Goal: Task Accomplishment & Management: Manage account settings

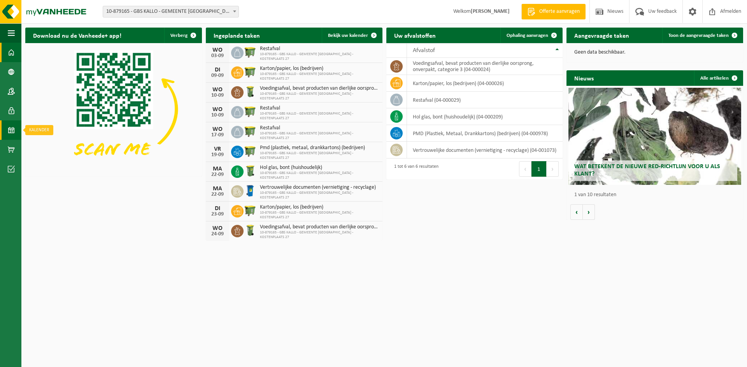
click at [11, 129] on span at bounding box center [11, 130] width 7 height 19
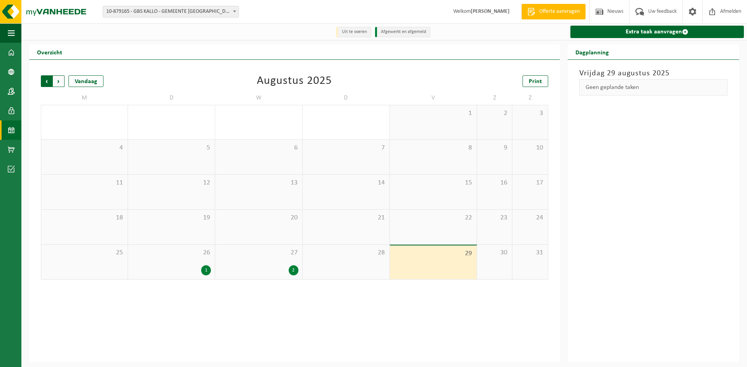
click at [62, 84] on span "Volgende" at bounding box center [59, 81] width 12 height 12
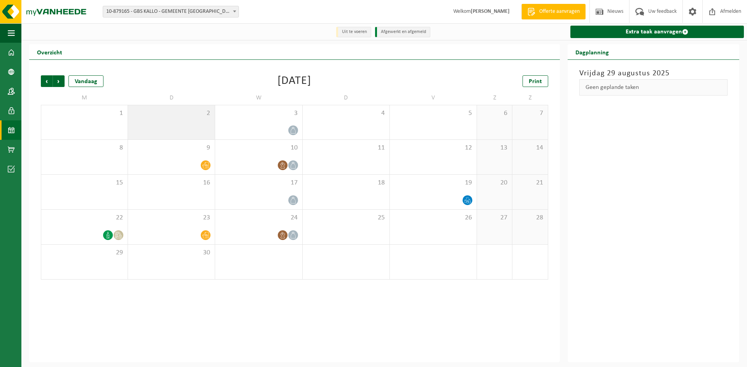
click at [158, 128] on div "2" at bounding box center [171, 122] width 87 height 34
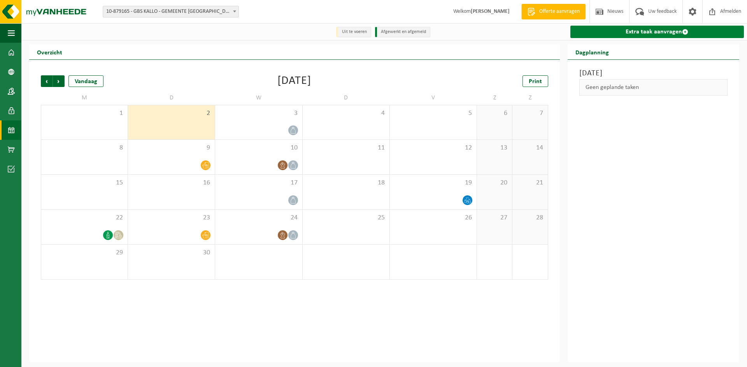
click at [669, 30] on link "Extra taak aanvragen" at bounding box center [656, 32] width 173 height 12
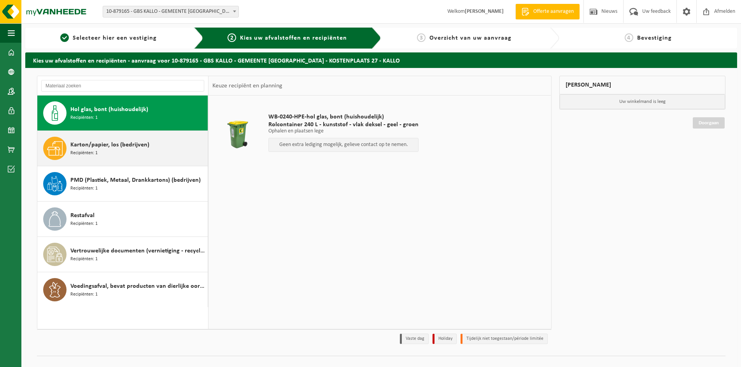
click at [110, 145] on span "Karton/papier, los (bedrijven)" at bounding box center [109, 144] width 79 height 9
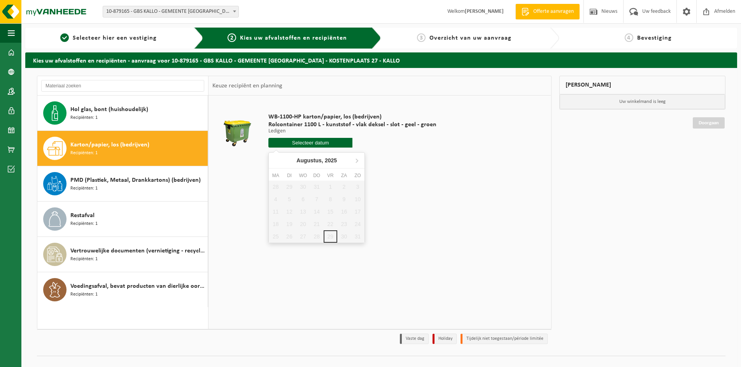
click at [308, 146] on input "text" at bounding box center [310, 143] width 84 height 10
click at [355, 161] on icon at bounding box center [356, 160] width 12 height 12
click at [292, 187] on div "2" at bounding box center [289, 187] width 14 height 12
type input "Van 2025-09-02"
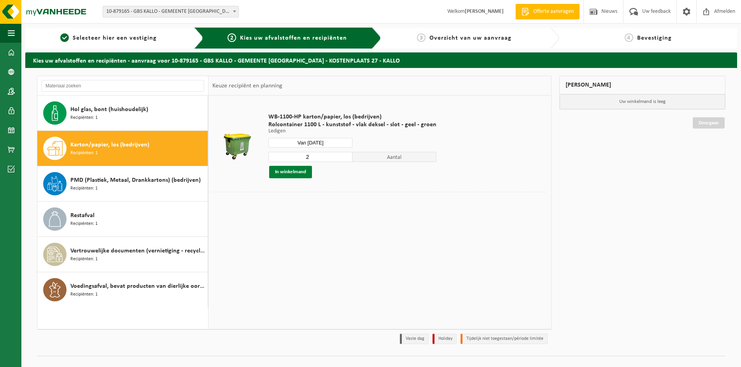
click at [297, 172] on button "In winkelmand" at bounding box center [290, 172] width 43 height 12
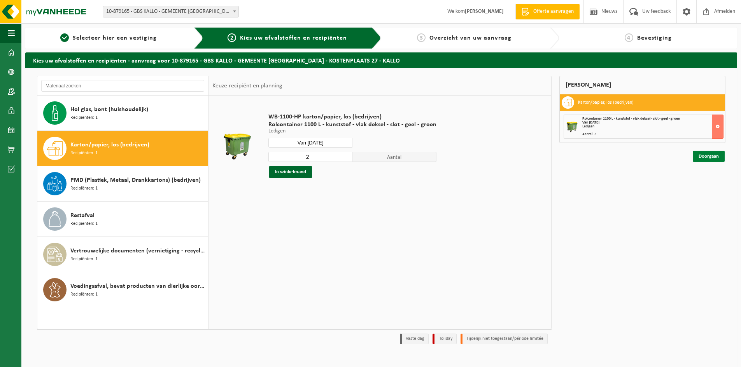
click at [706, 156] on link "Doorgaan" at bounding box center [709, 156] width 32 height 11
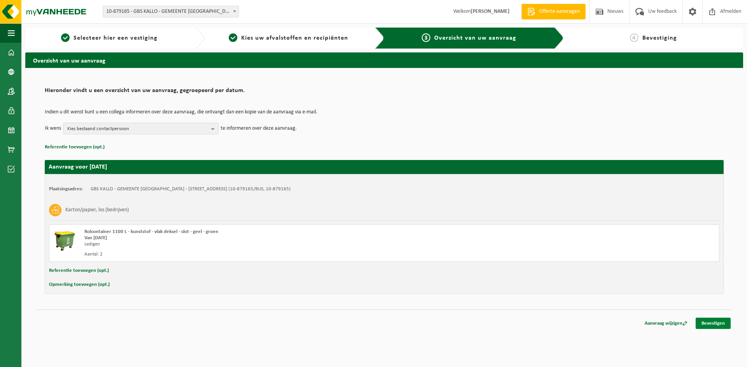
click at [723, 321] on link "Bevestigen" at bounding box center [712, 323] width 35 height 11
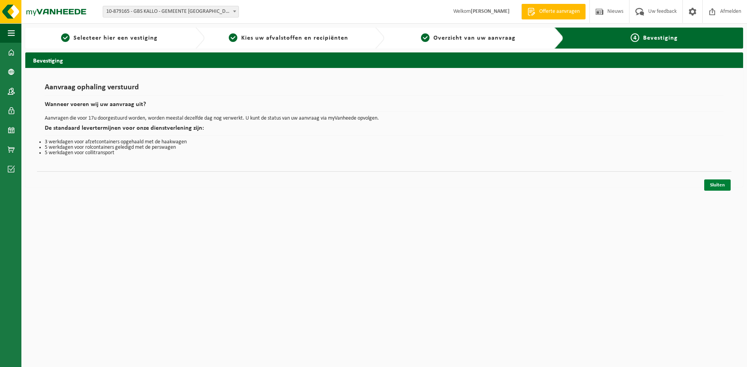
click at [719, 184] on link "Sluiten" at bounding box center [717, 185] width 26 height 11
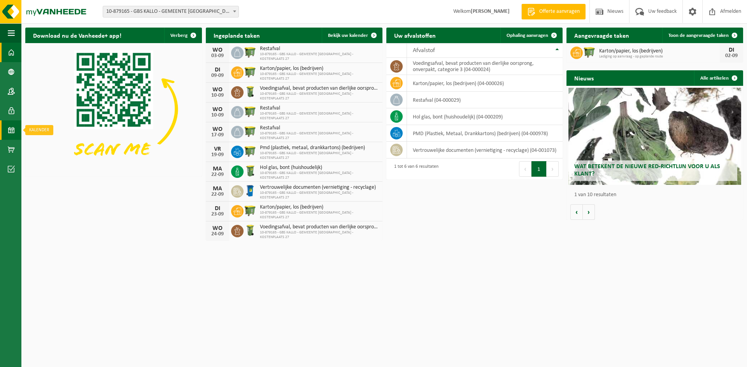
click at [15, 132] on link "Kalender" at bounding box center [10, 130] width 21 height 19
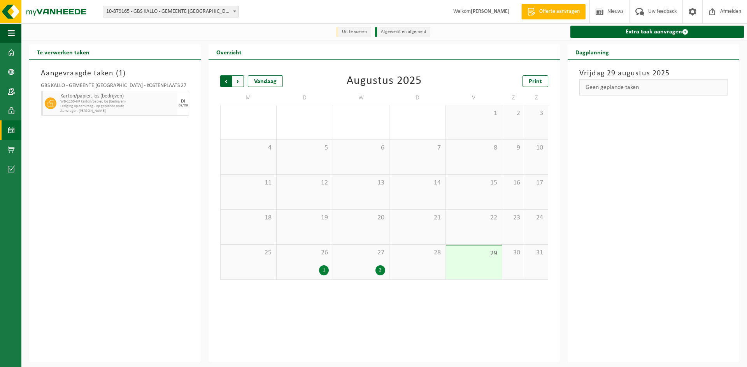
click at [237, 84] on span "Volgende" at bounding box center [238, 81] width 12 height 12
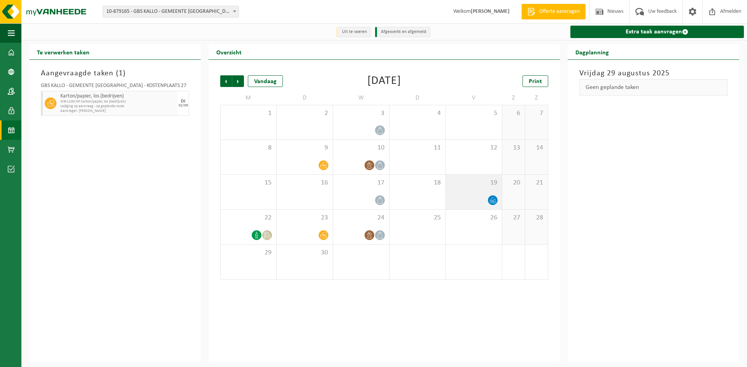
click at [472, 203] on div at bounding box center [474, 200] width 48 height 10
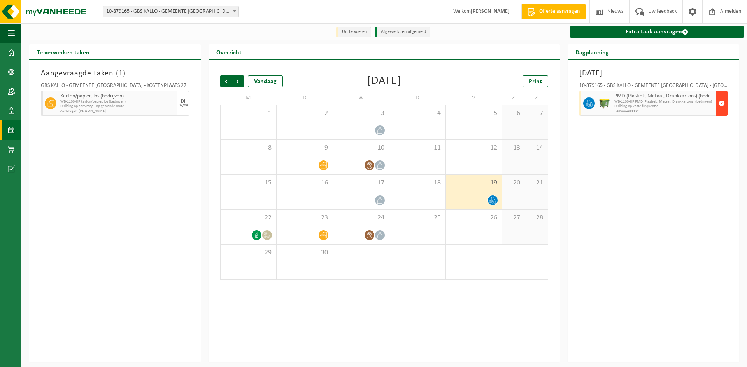
click at [721, 105] on span "button" at bounding box center [721, 104] width 6 height 16
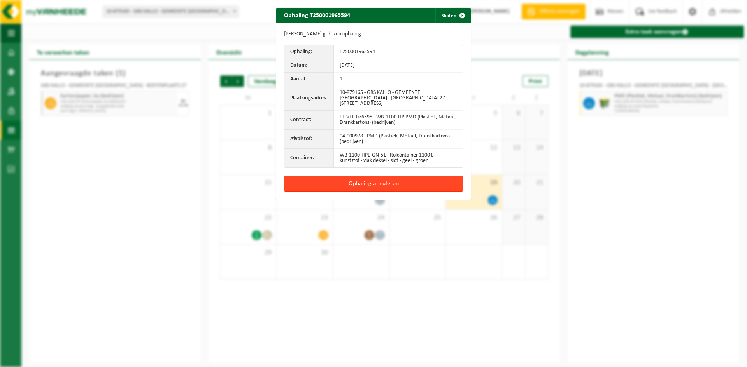
click at [380, 179] on button "Ophaling annuleren" at bounding box center [373, 184] width 179 height 16
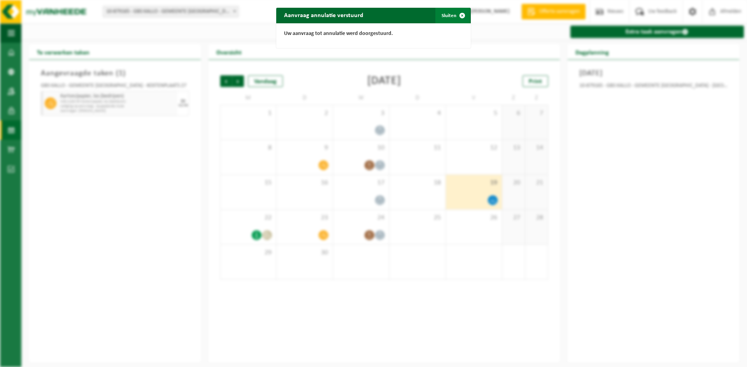
click at [455, 14] on span "button" at bounding box center [462, 16] width 16 height 16
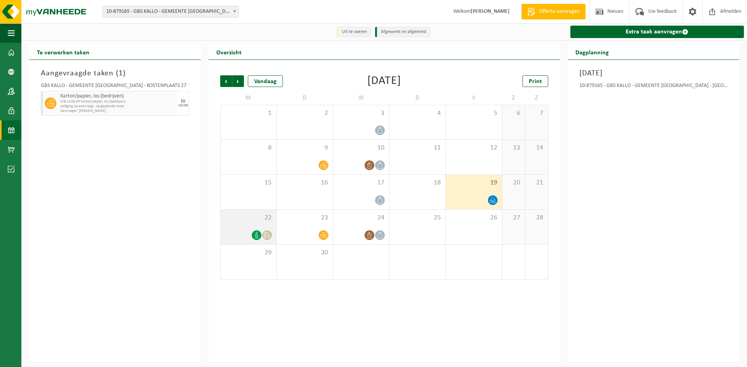
click at [253, 234] on span at bounding box center [257, 236] width 10 height 10
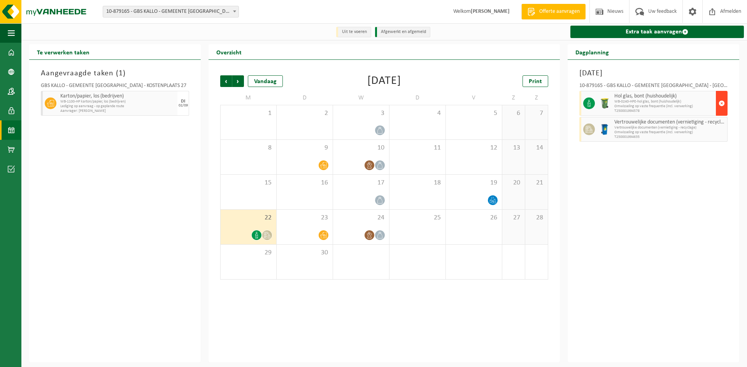
click at [717, 107] on button "button" at bounding box center [721, 103] width 12 height 25
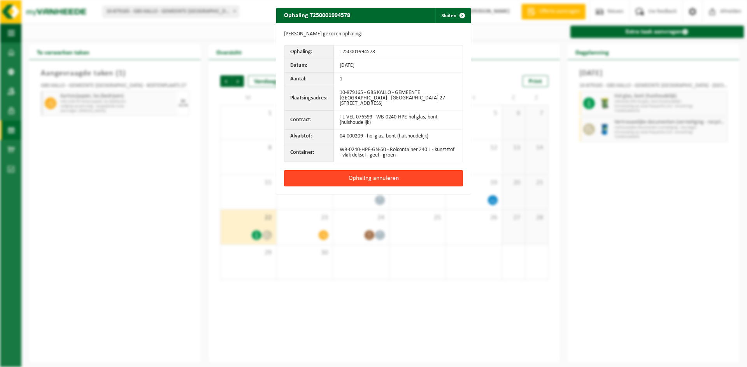
click at [401, 175] on button "Ophaling annuleren" at bounding box center [373, 178] width 179 height 16
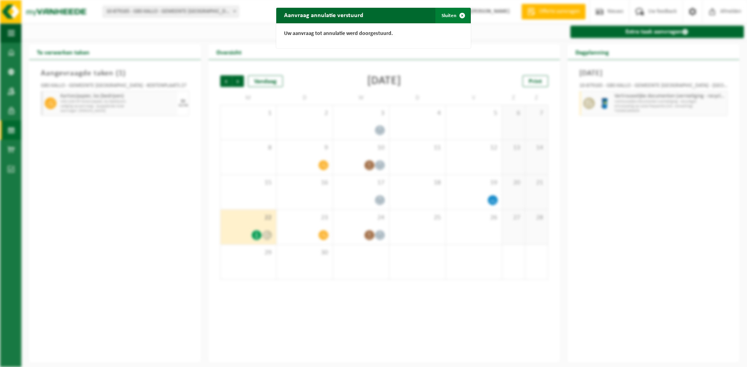
click at [460, 15] on span "button" at bounding box center [462, 16] width 16 height 16
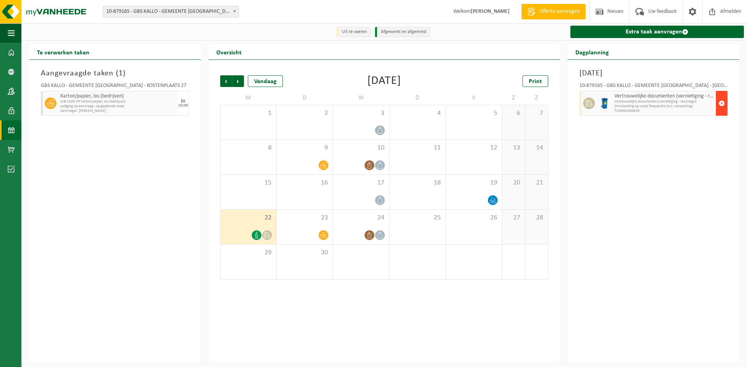
click at [718, 107] on button "button" at bounding box center [721, 103] width 12 height 25
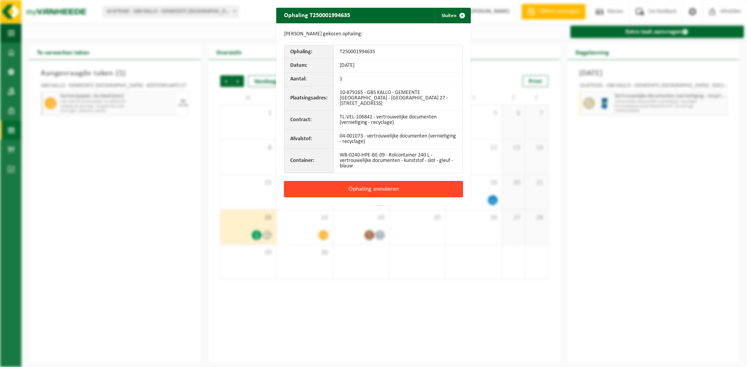
click at [379, 191] on button "Ophaling annuleren" at bounding box center [373, 189] width 179 height 16
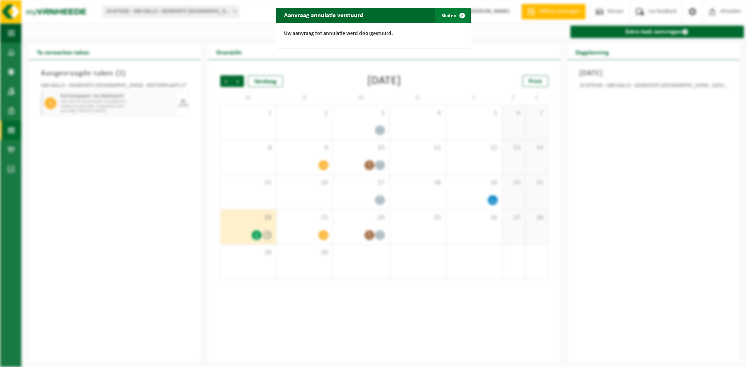
click at [461, 14] on span "button" at bounding box center [462, 16] width 16 height 16
